Goal: Navigation & Orientation: Find specific page/section

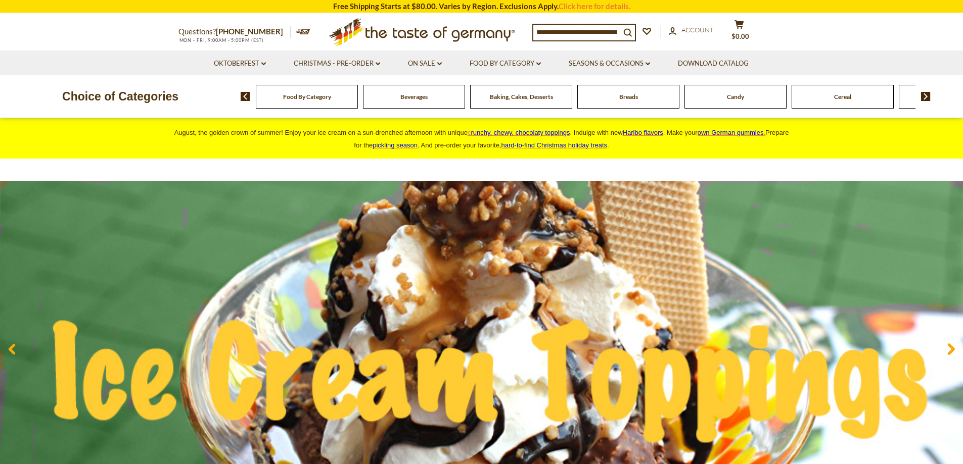
click at [304, 98] on span "Food By Category" at bounding box center [307, 97] width 48 height 8
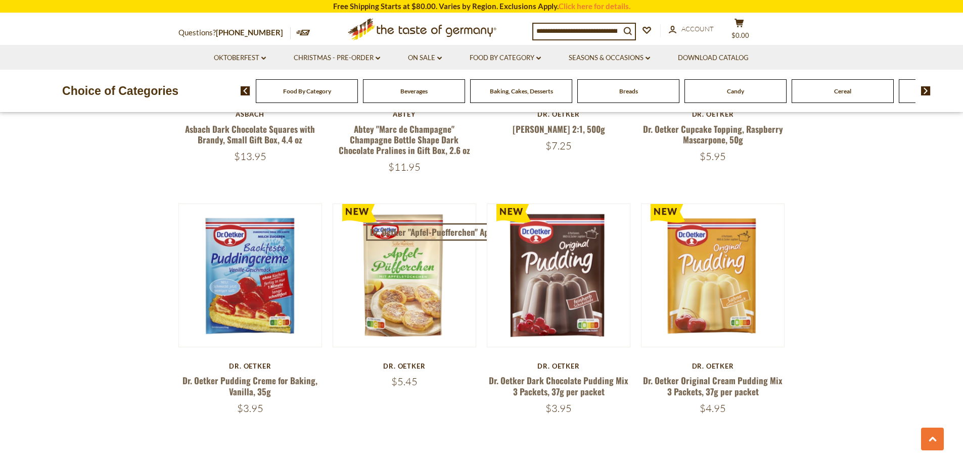
scroll to position [1735, 0]
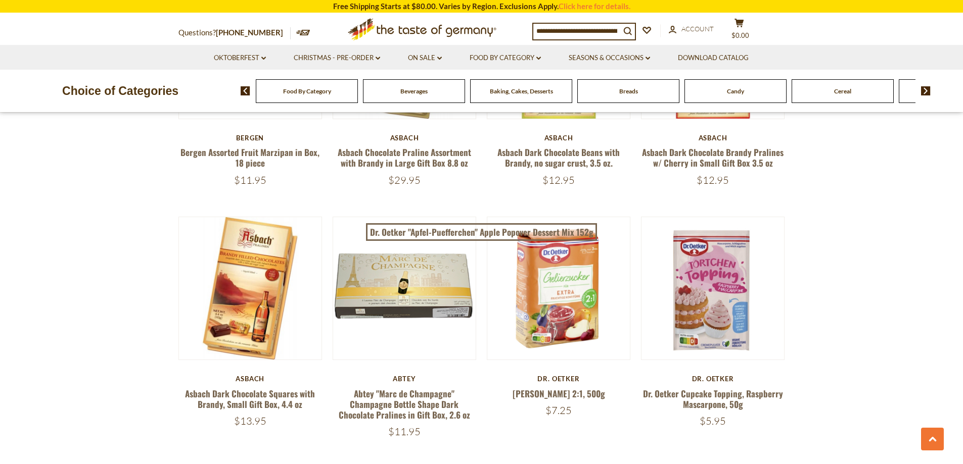
click at [307, 98] on div "Food By Category" at bounding box center [307, 91] width 102 height 24
click at [926, 90] on img at bounding box center [926, 90] width 10 height 9
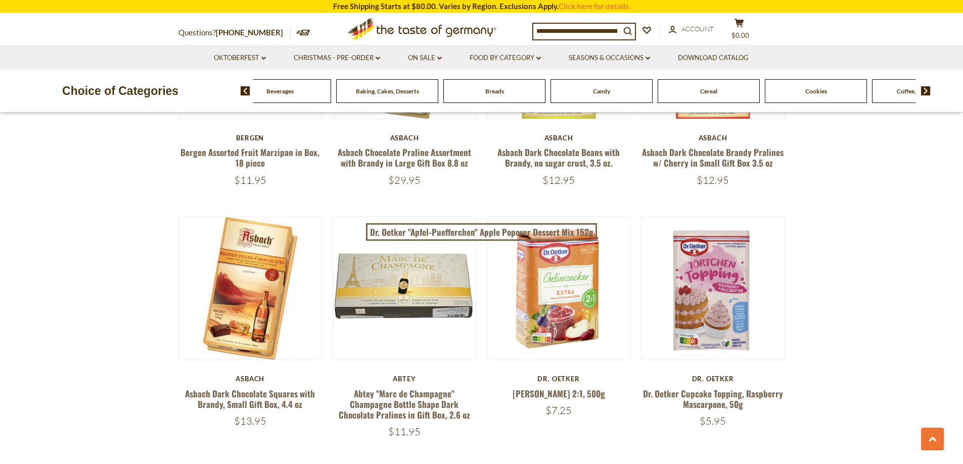
click at [926, 90] on img at bounding box center [926, 90] width 10 height 9
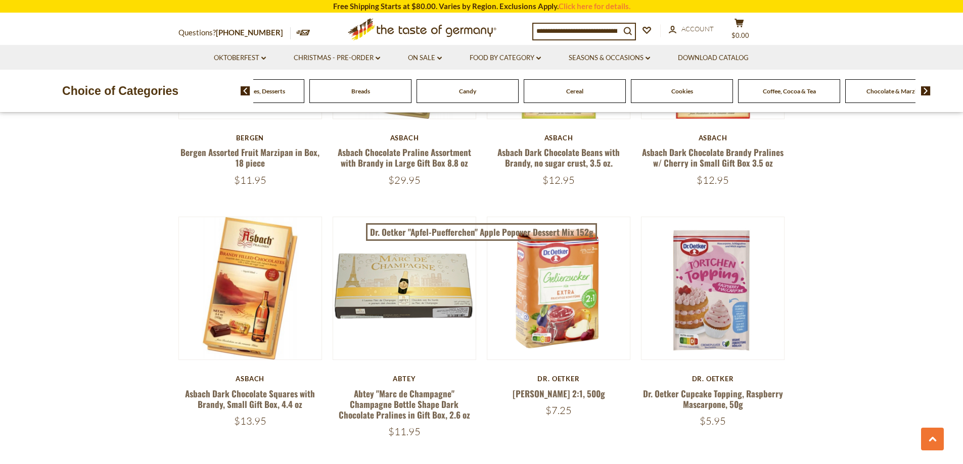
click at [926, 90] on img at bounding box center [926, 90] width 10 height 9
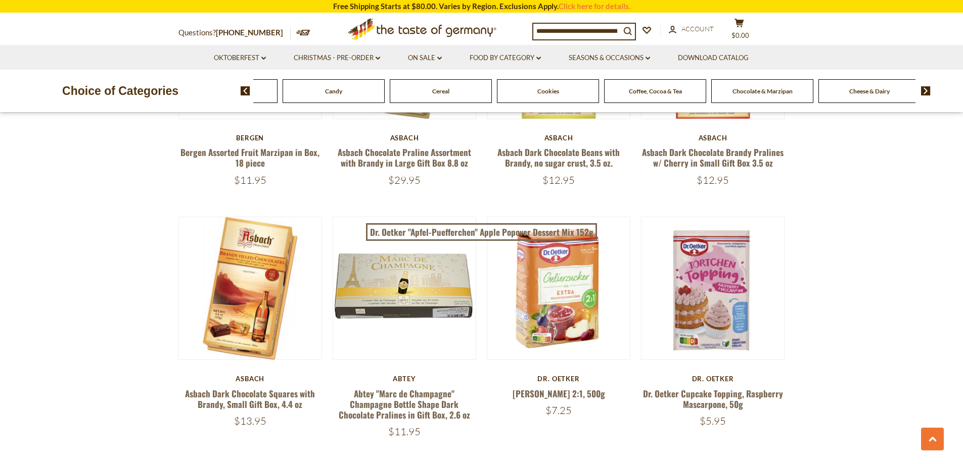
click at [926, 90] on img at bounding box center [926, 90] width 10 height 9
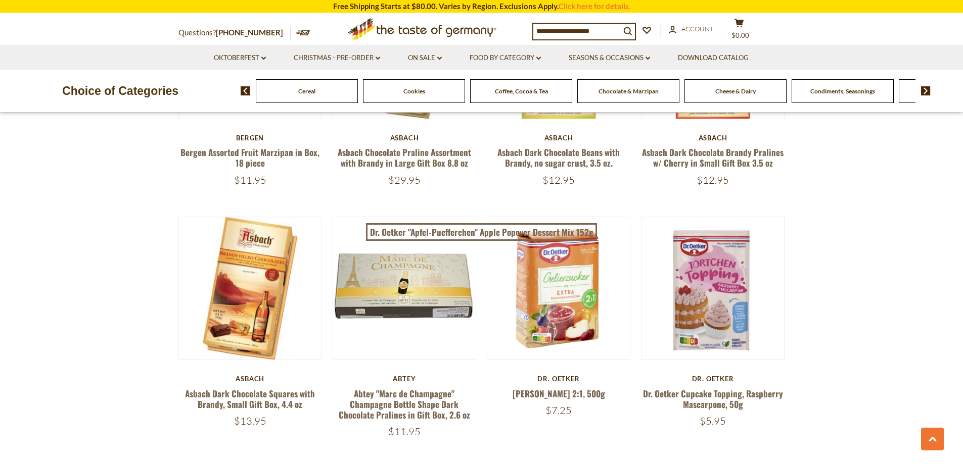
click at [926, 90] on img at bounding box center [926, 90] width 10 height 9
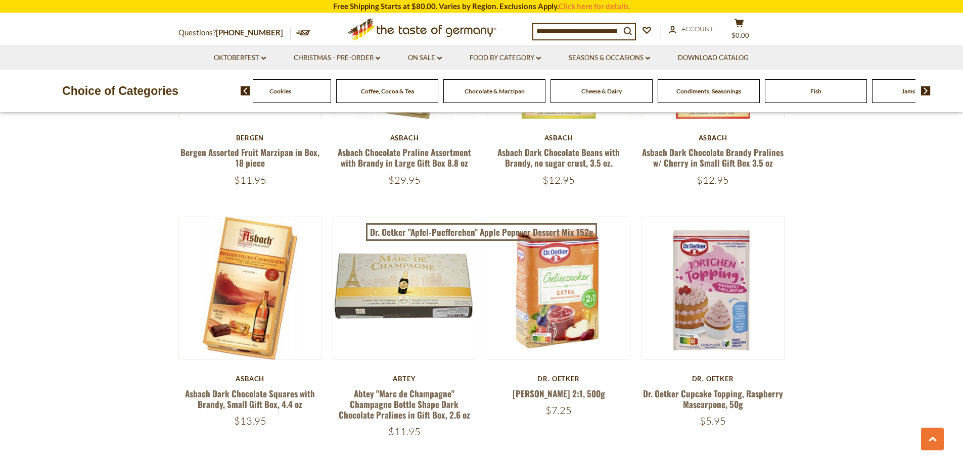
click at [924, 92] on img at bounding box center [926, 90] width 10 height 9
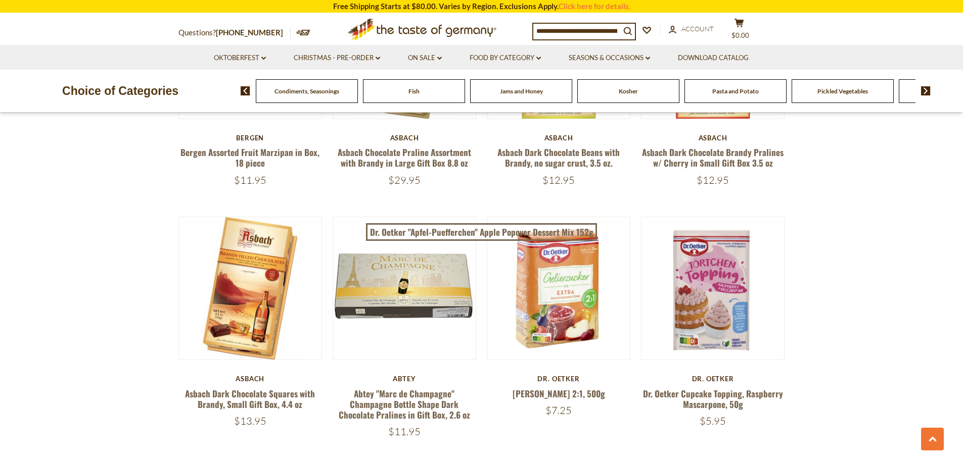
click at [924, 92] on img at bounding box center [926, 90] width 10 height 9
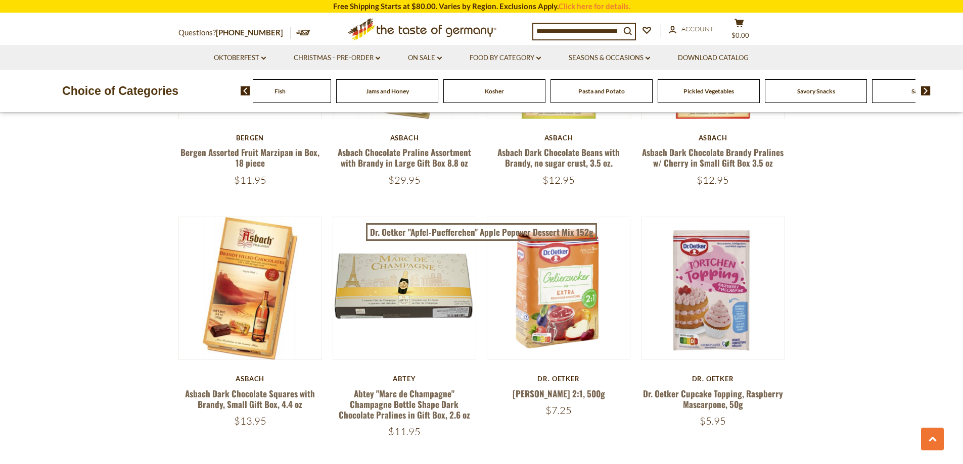
click at [924, 92] on img at bounding box center [926, 90] width 10 height 9
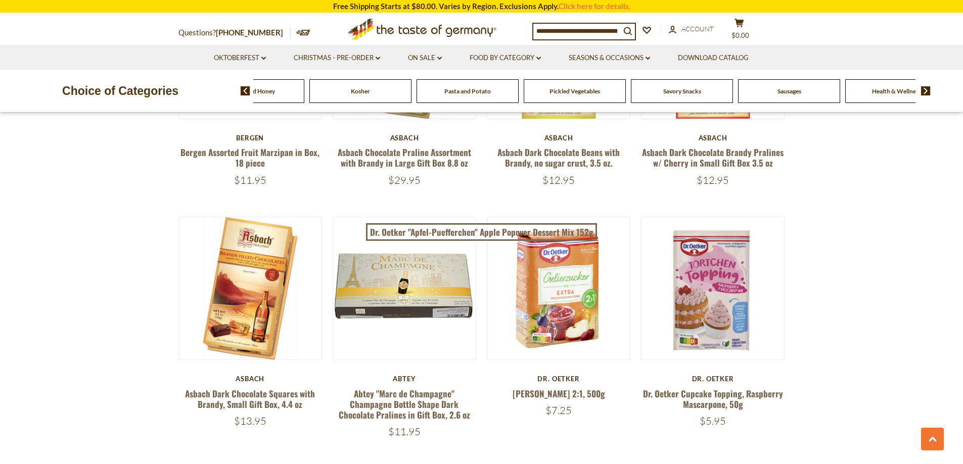
click at [924, 92] on img at bounding box center [926, 90] width 10 height 9
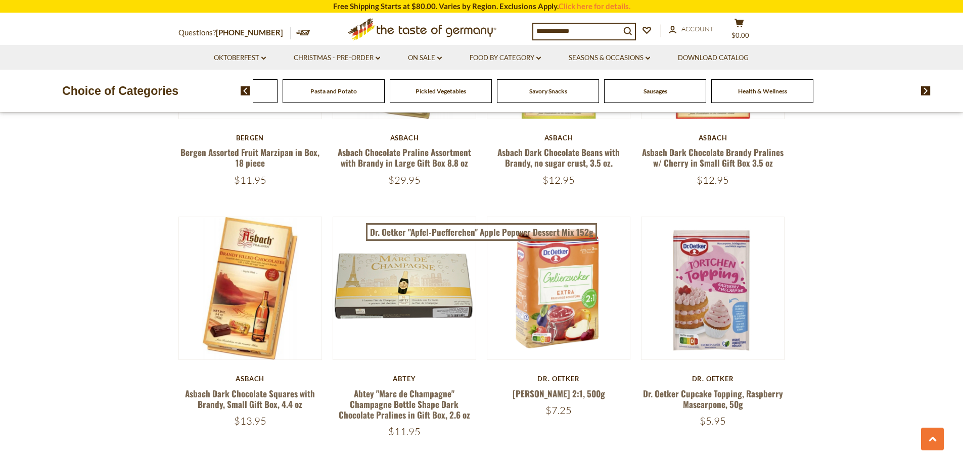
click at [560, 93] on span "Savory Snacks" at bounding box center [548, 91] width 38 height 8
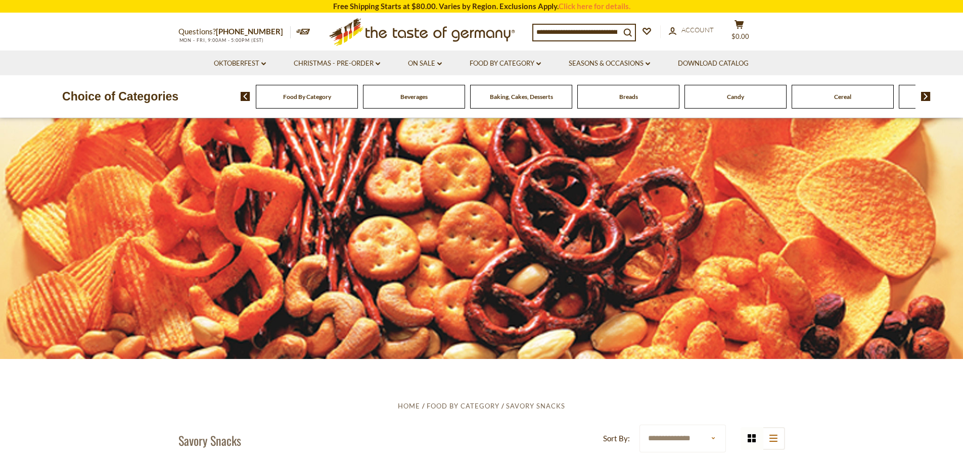
click at [925, 95] on img at bounding box center [926, 96] width 10 height 9
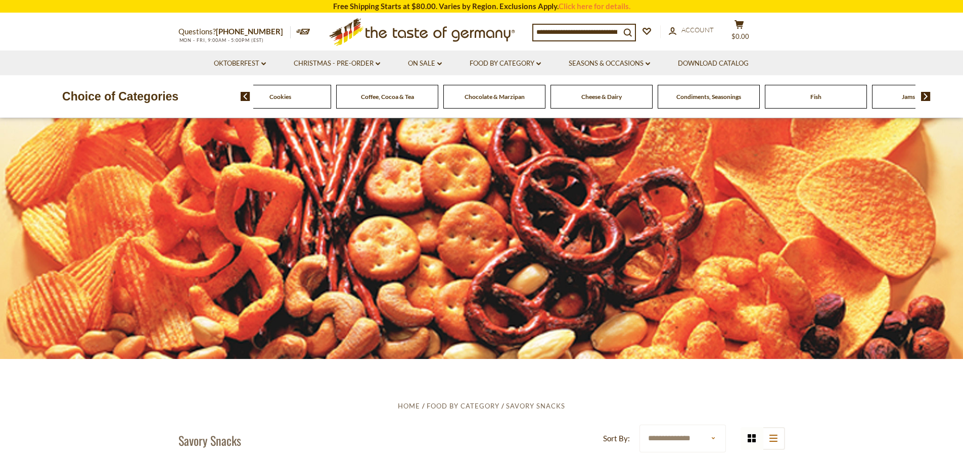
click at [925, 95] on img at bounding box center [926, 96] width 10 height 9
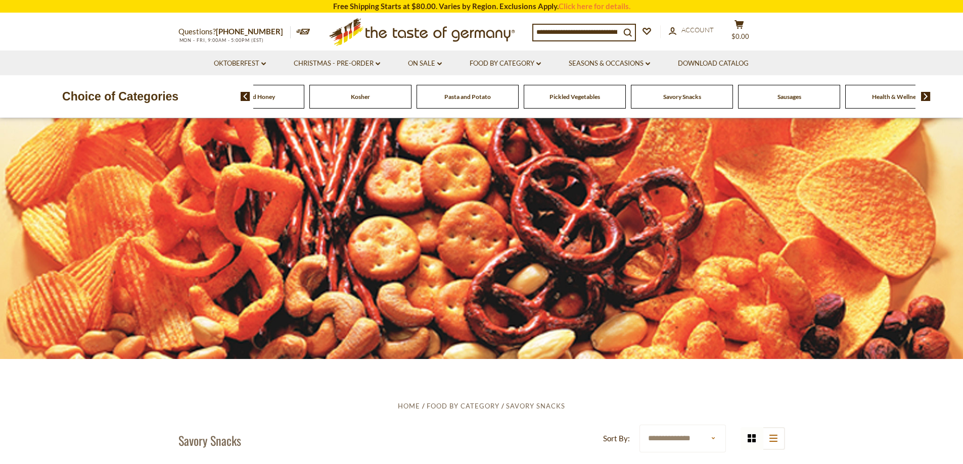
click at [791, 100] on span "Sausages" at bounding box center [789, 97] width 24 height 8
